Goal: Check status

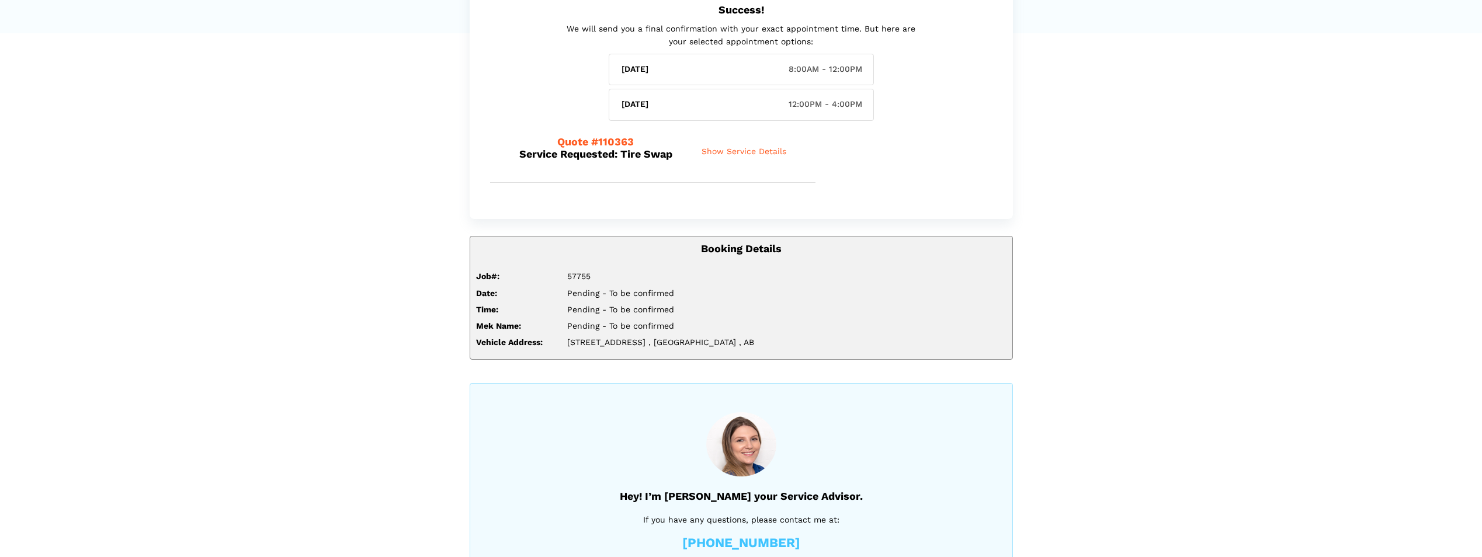
scroll to position [123, 0]
